Goal: Find specific page/section

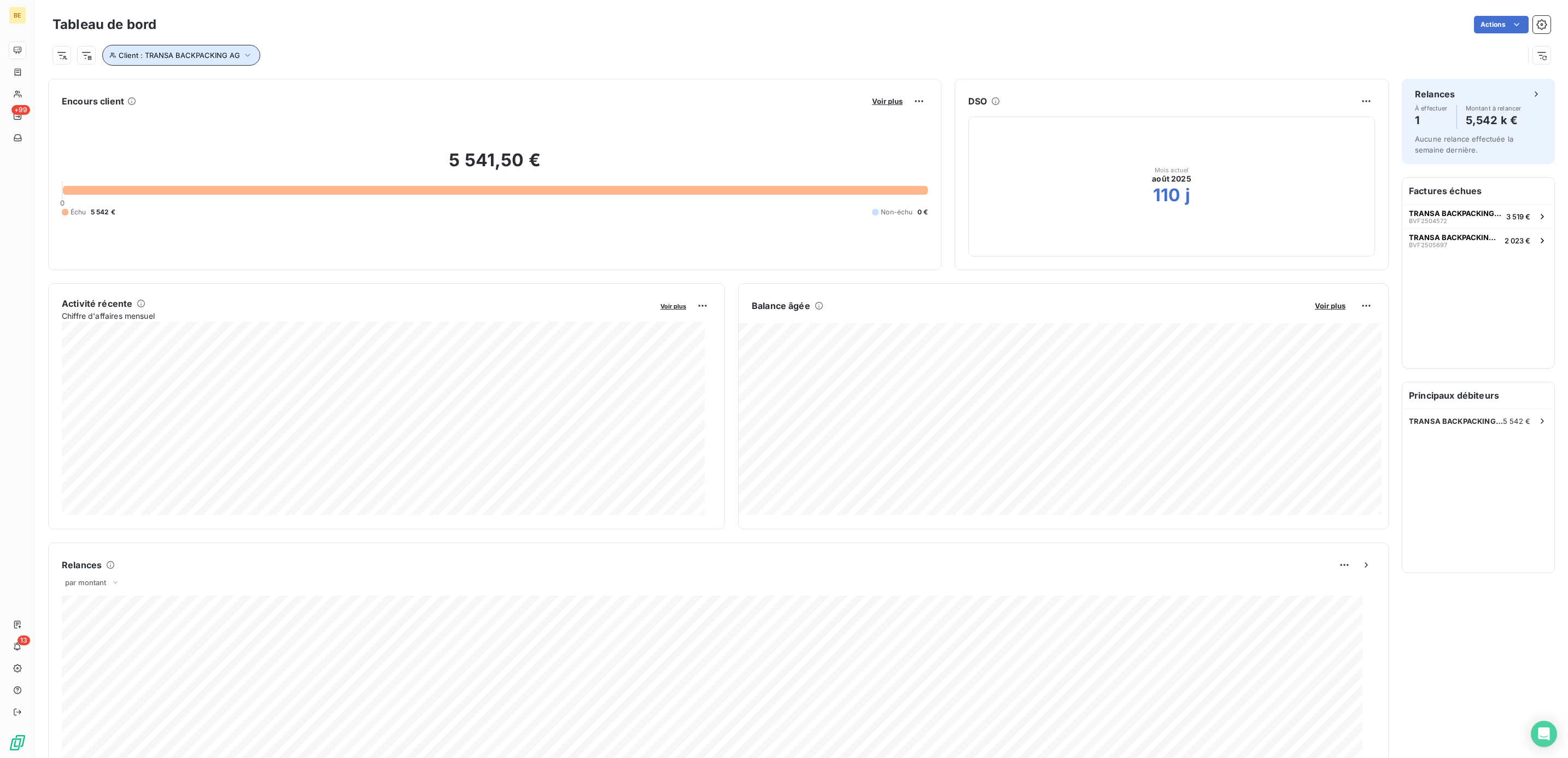
click at [242, 56] on icon "button" at bounding box center [248, 55] width 11 height 11
drag, startPoint x: 386, startPoint y: 83, endPoint x: 258, endPoint y: 83, distance: 128.0
click at [258, 83] on div "Client Contient like TRANSA BACKPACKING AG" at bounding box center [259, 85] width 299 height 23
type input "NOMADA CI SAS"
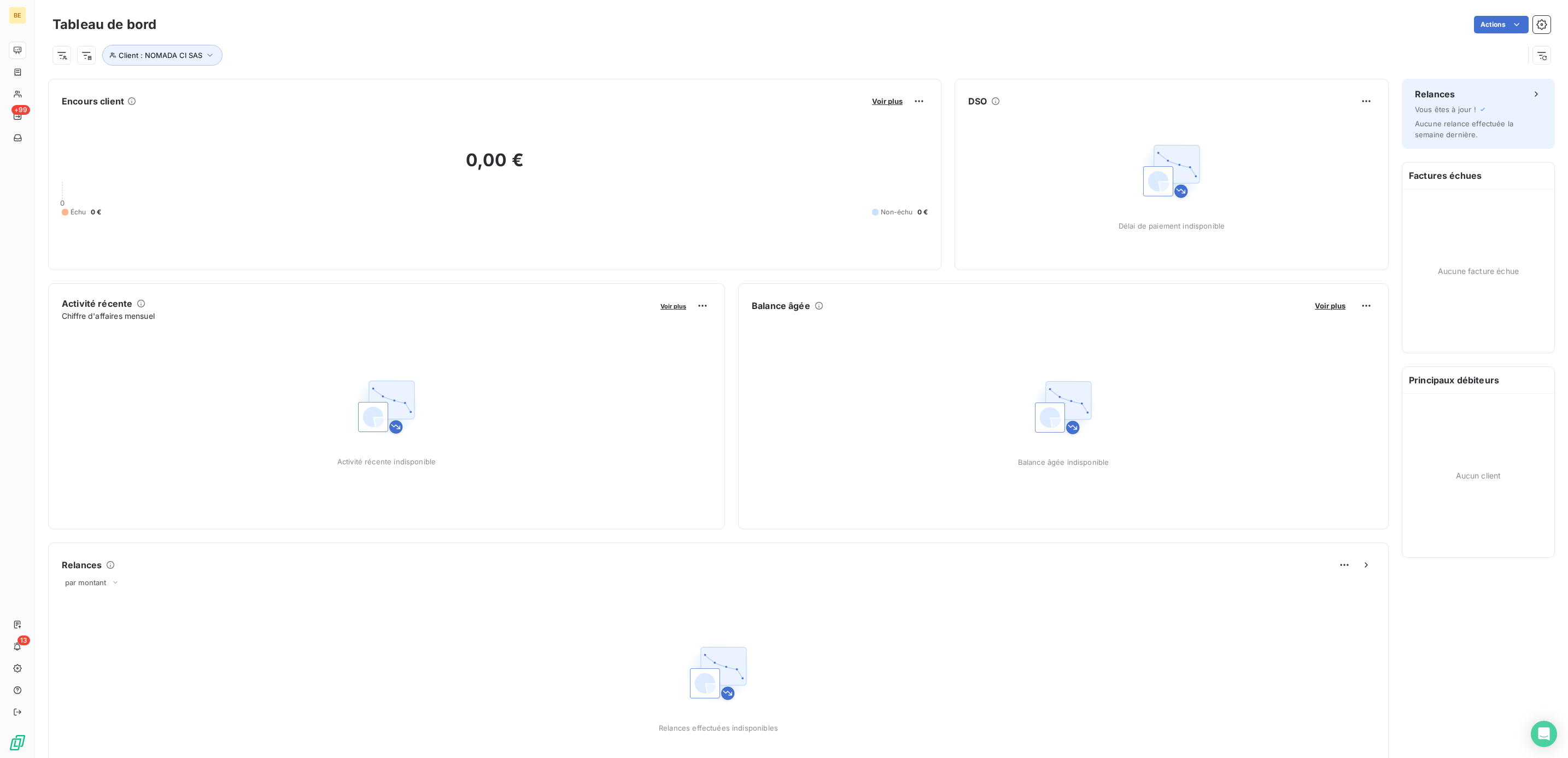
click at [500, 59] on div "Client : NOMADA CI SAS" at bounding box center [788, 55] width 1471 height 21
click at [889, 100] on span "Voir plus" at bounding box center [887, 101] width 30 height 9
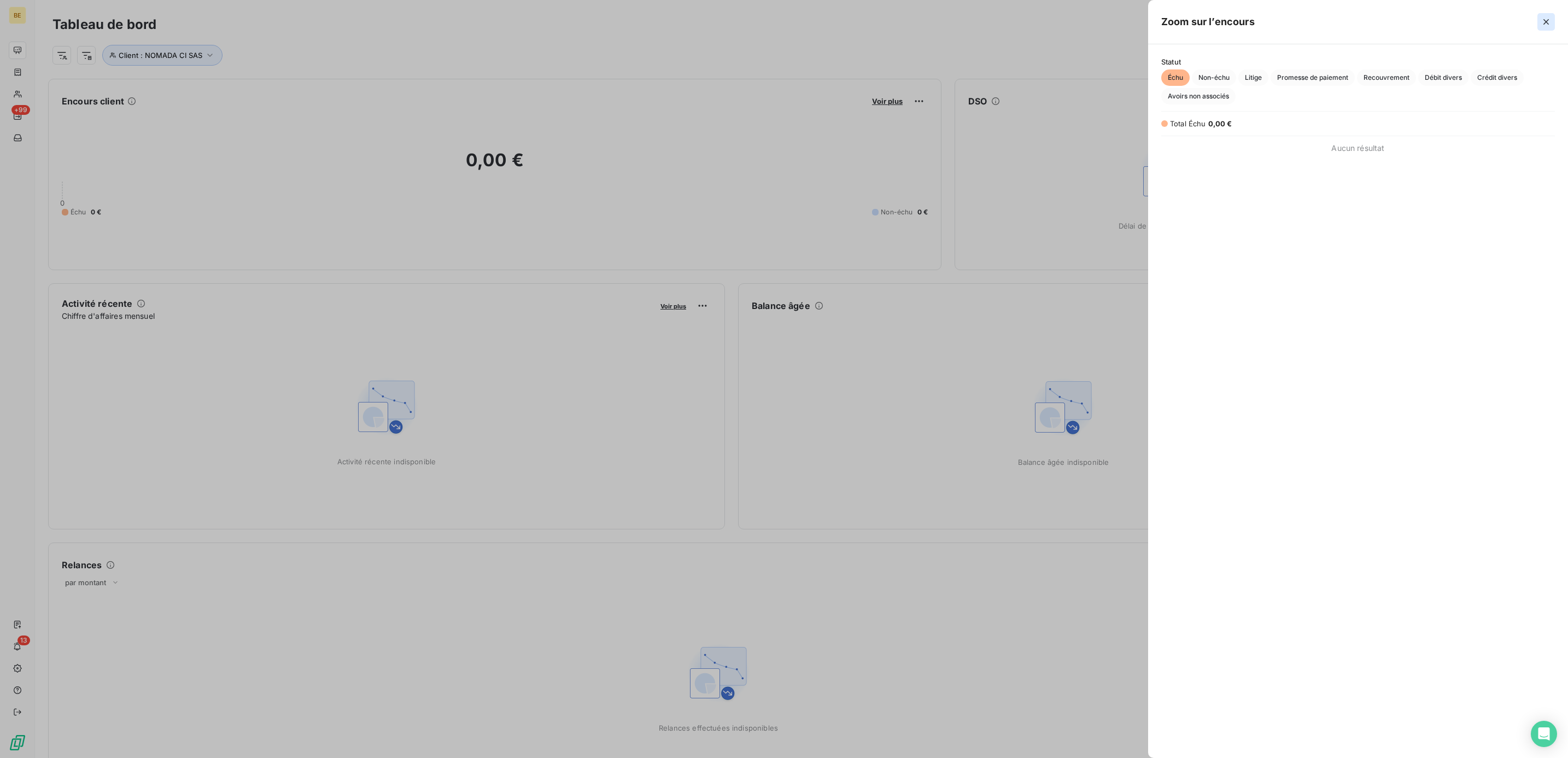
click at [1544, 22] on icon "button" at bounding box center [1546, 22] width 11 height 11
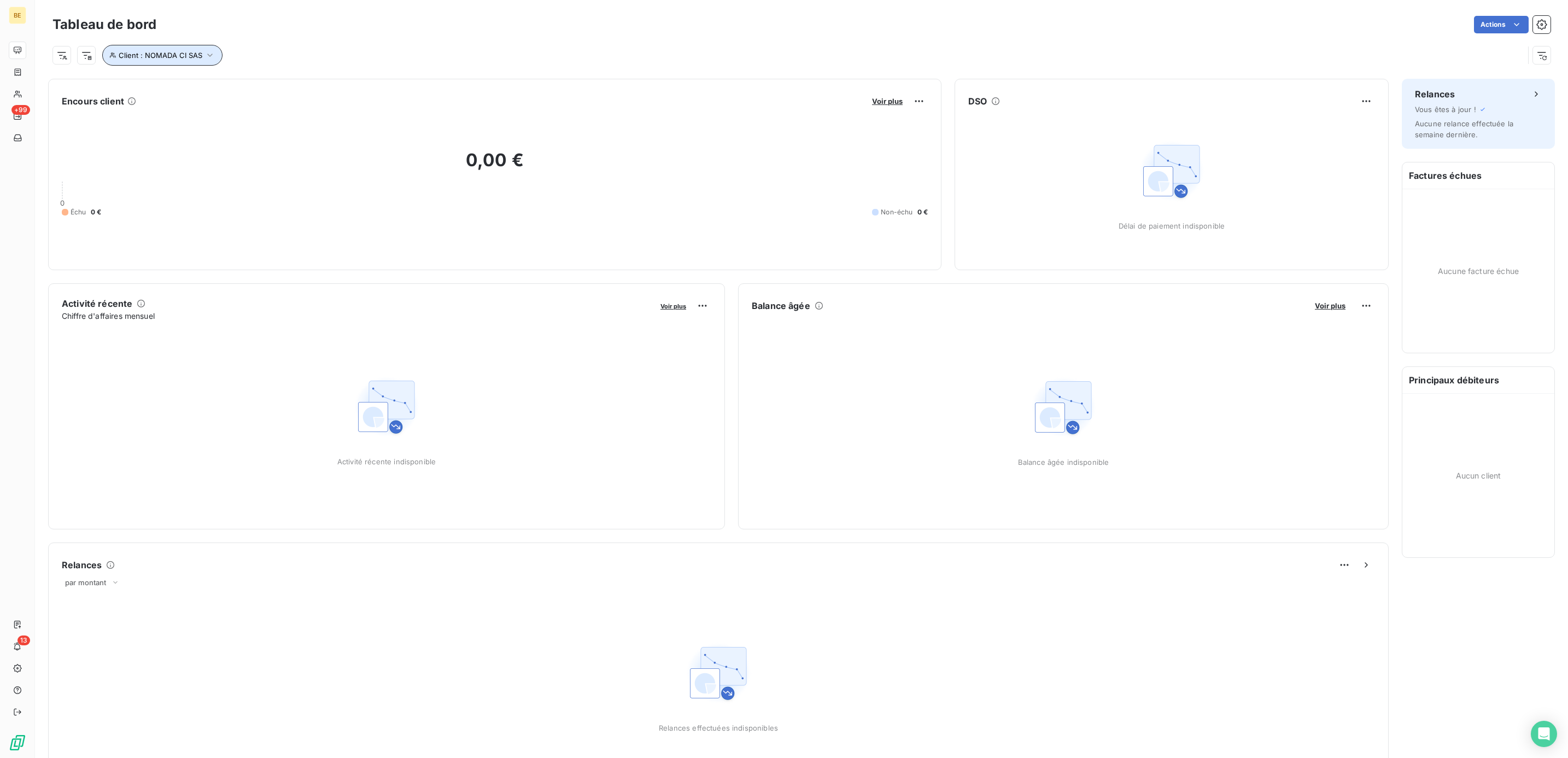
click at [205, 54] on icon "button" at bounding box center [210, 55] width 11 height 11
drag, startPoint x: 356, startPoint y: 83, endPoint x: 255, endPoint y: 82, distance: 101.0
click at [255, 82] on div "Client Contient like NOMADA CI SAS" at bounding box center [259, 85] width 299 height 23
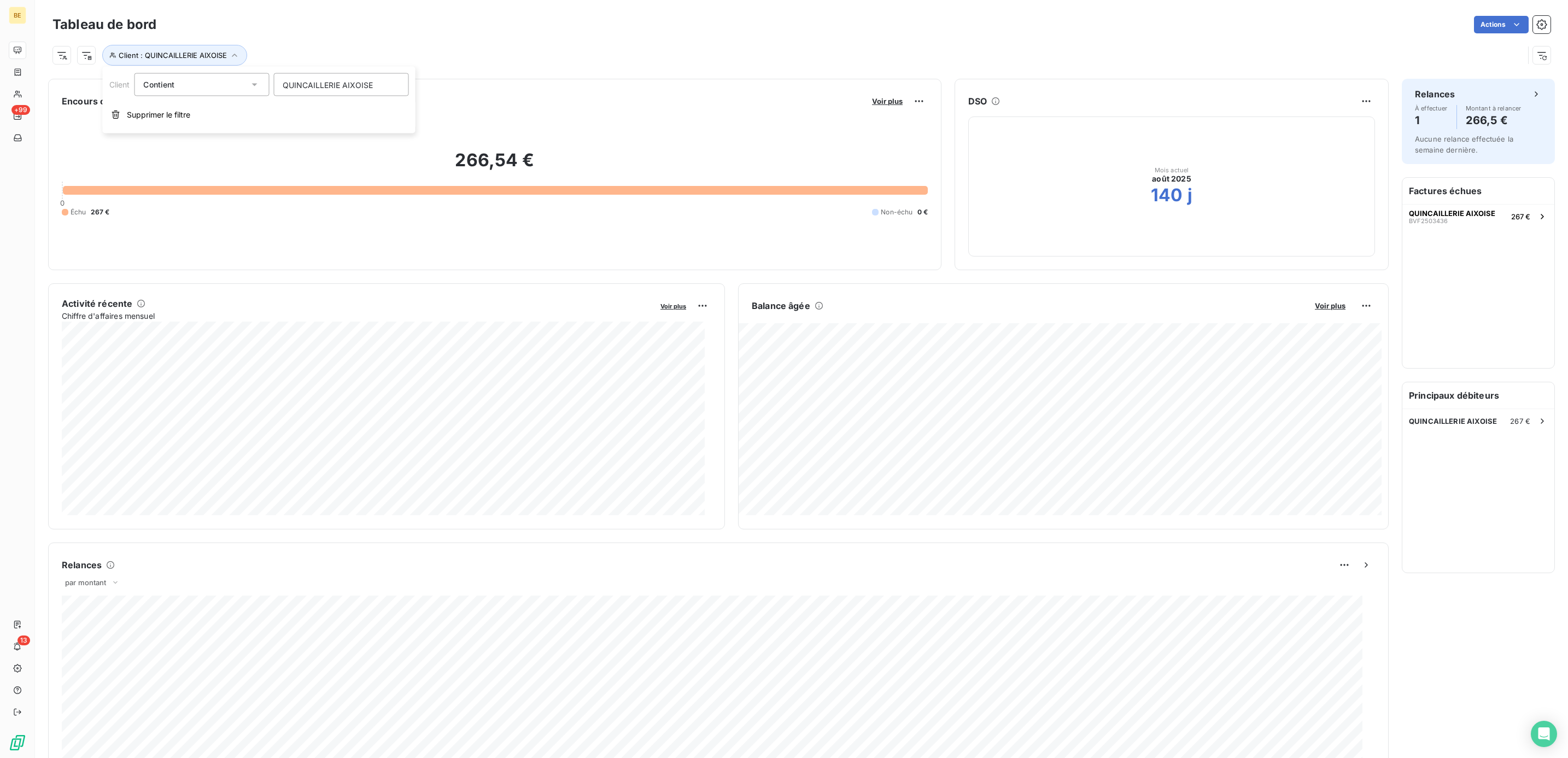
type input "QUINCAILLERIE AIXOISE"
